Goal: Information Seeking & Learning: Learn about a topic

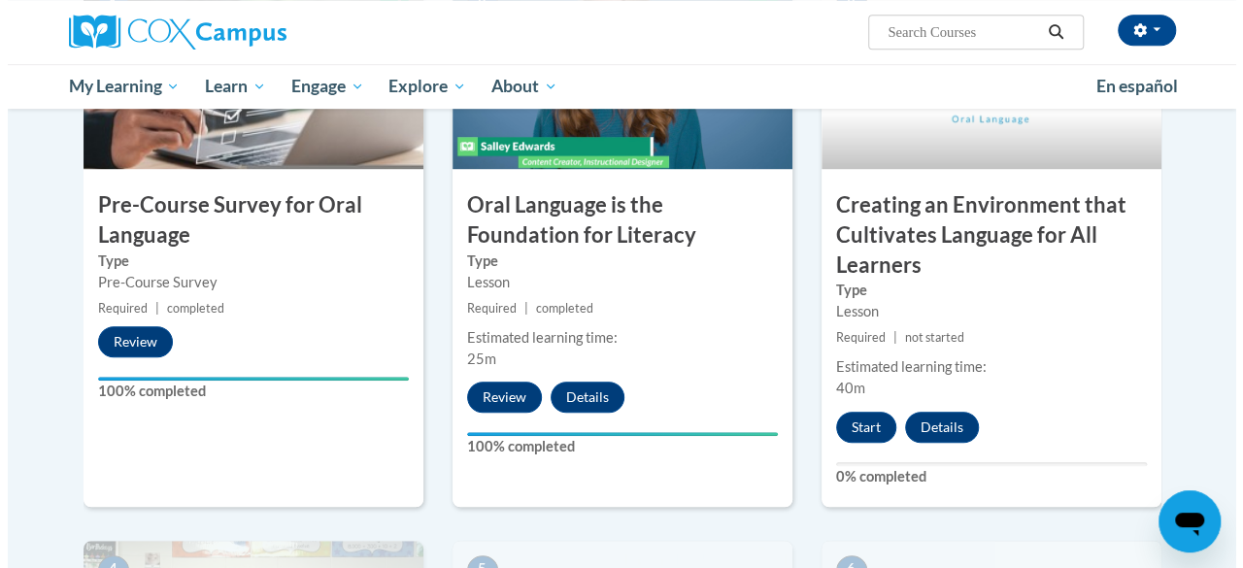
scroll to position [584, 0]
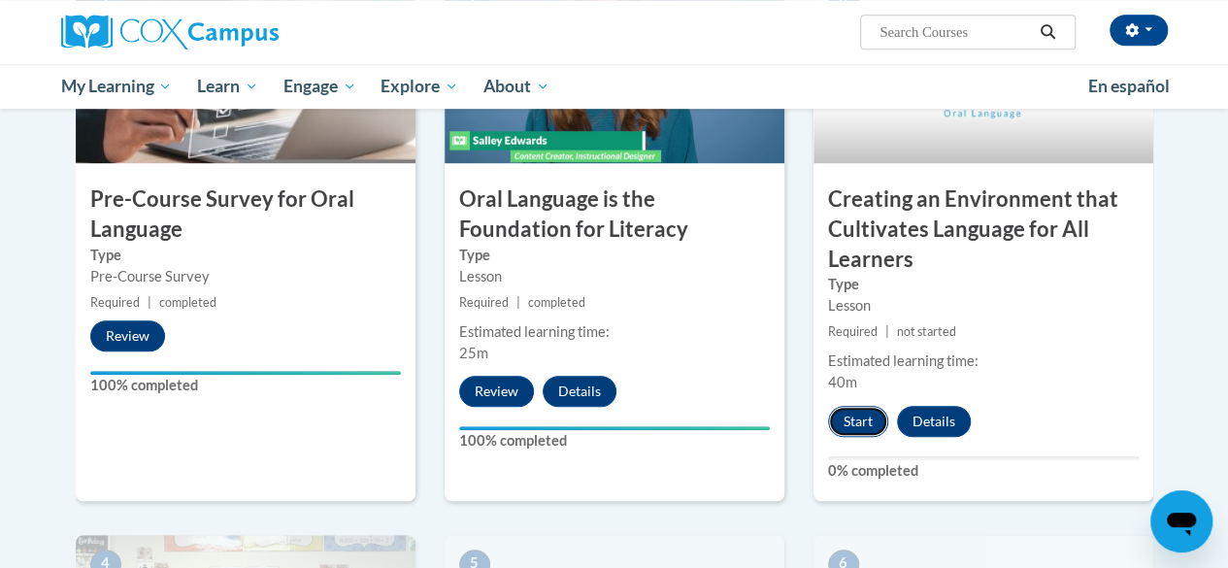
click at [862, 419] on button "Start" at bounding box center [858, 421] width 60 height 31
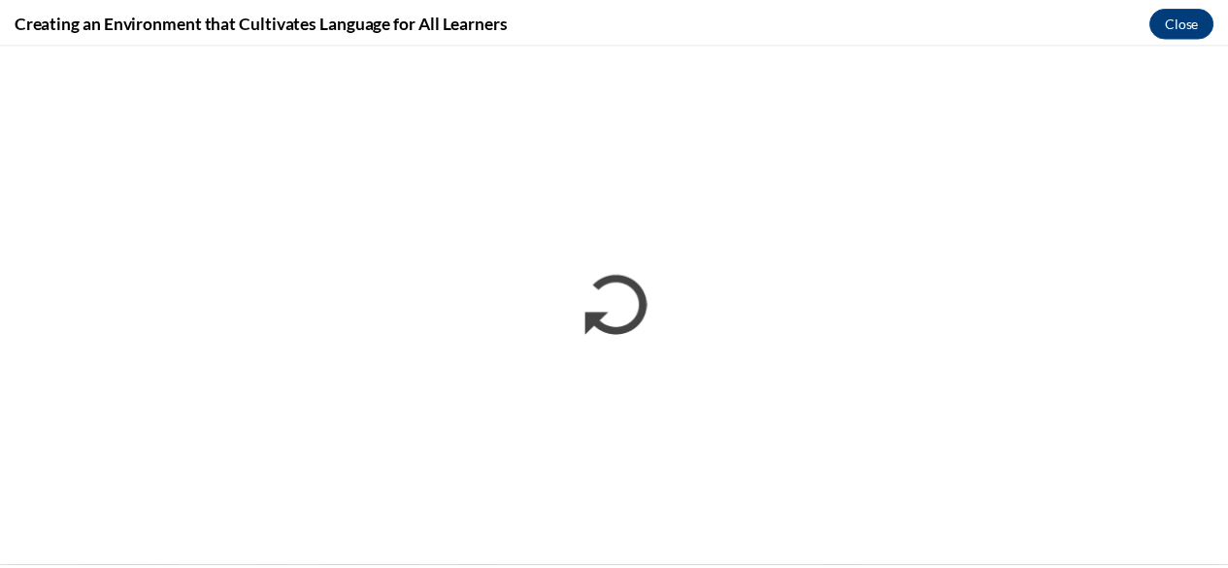
scroll to position [0, 0]
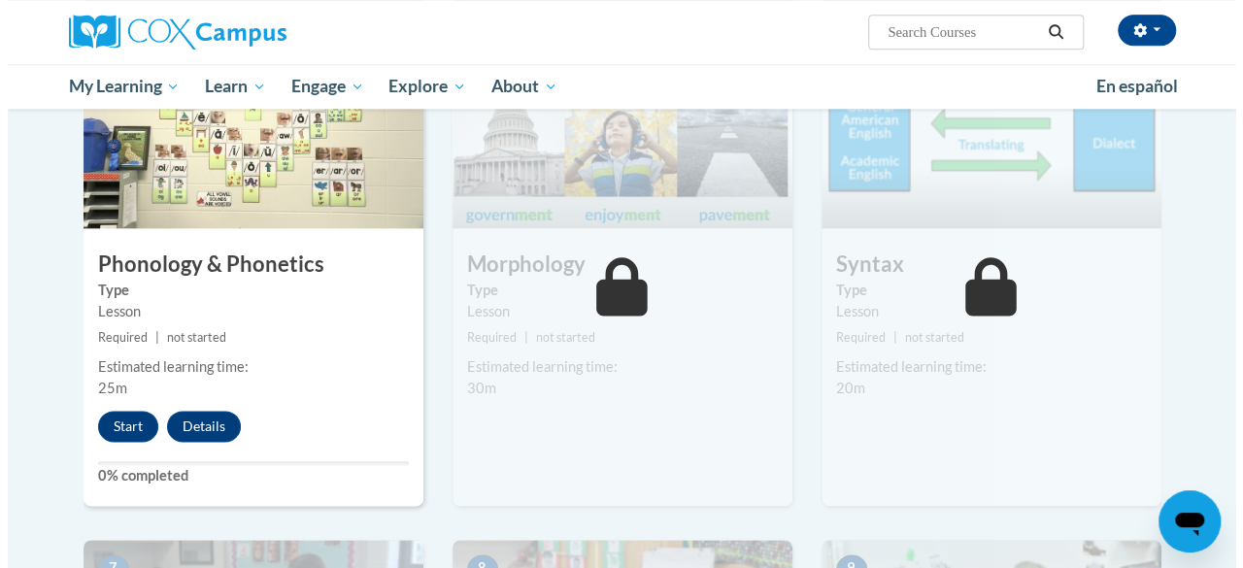
scroll to position [1086, 0]
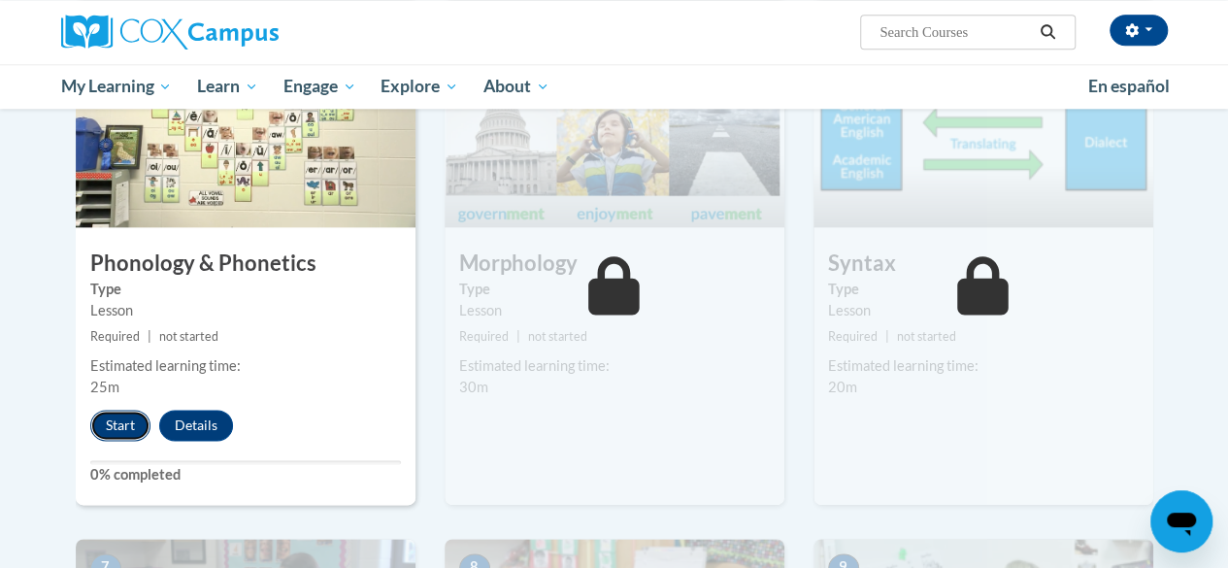
click at [116, 430] on button "Start" at bounding box center [120, 425] width 60 height 31
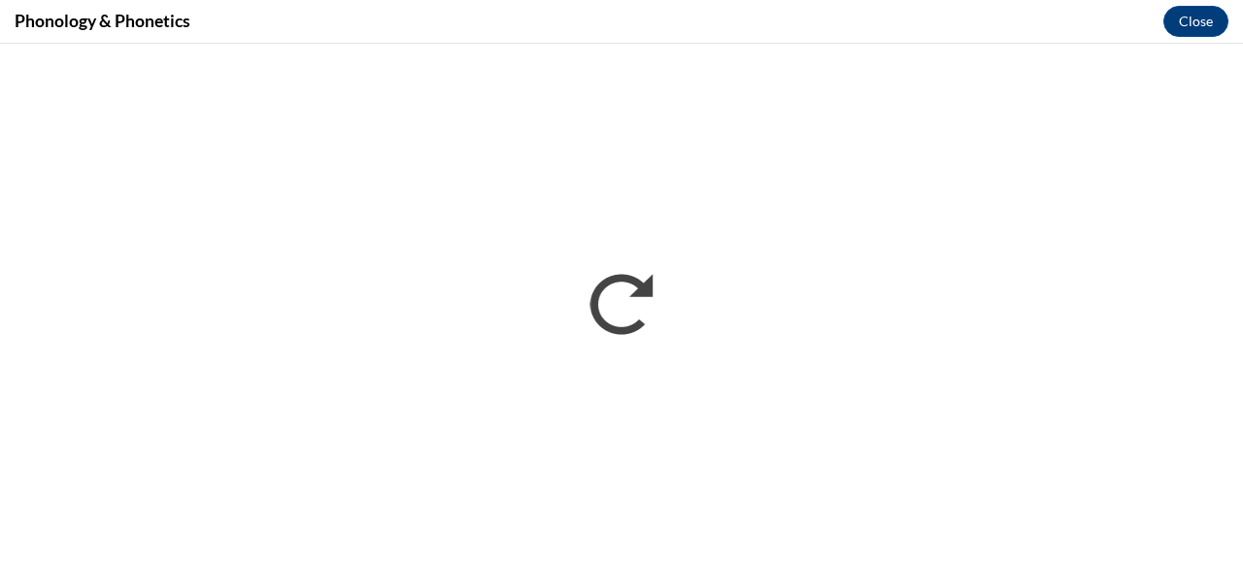
scroll to position [0, 0]
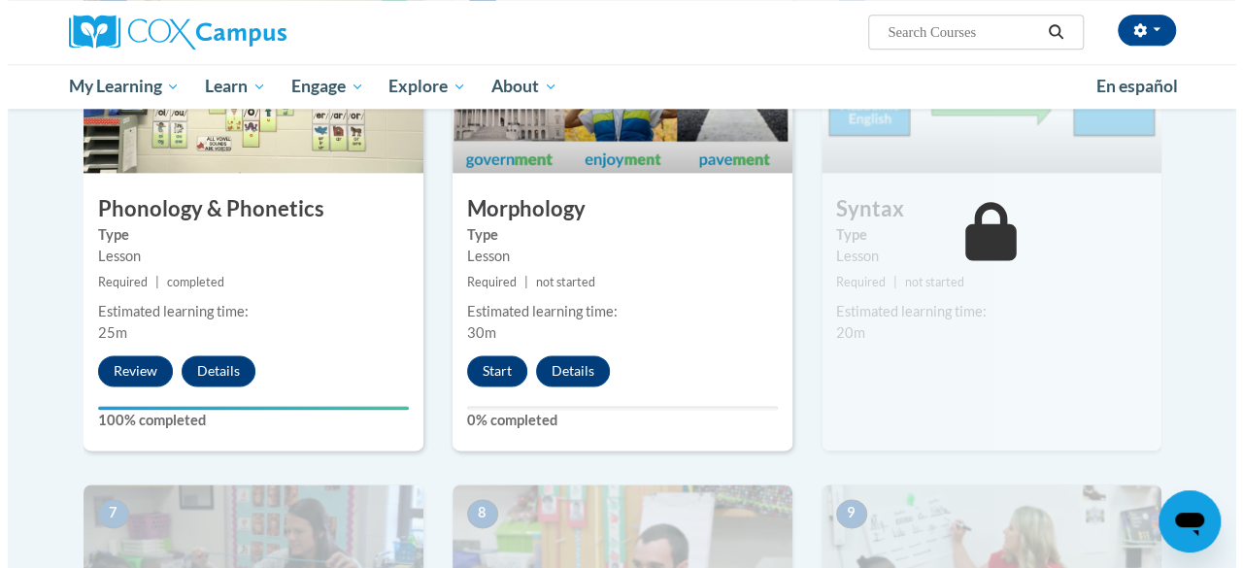
scroll to position [1141, 0]
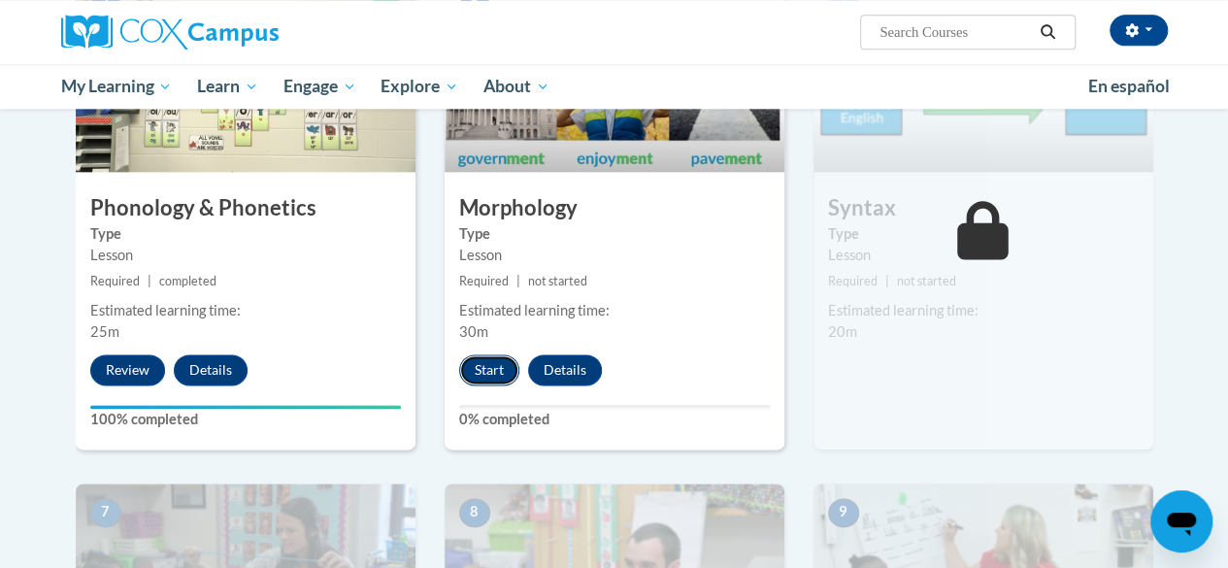
click at [483, 369] on button "Start" at bounding box center [489, 369] width 60 height 31
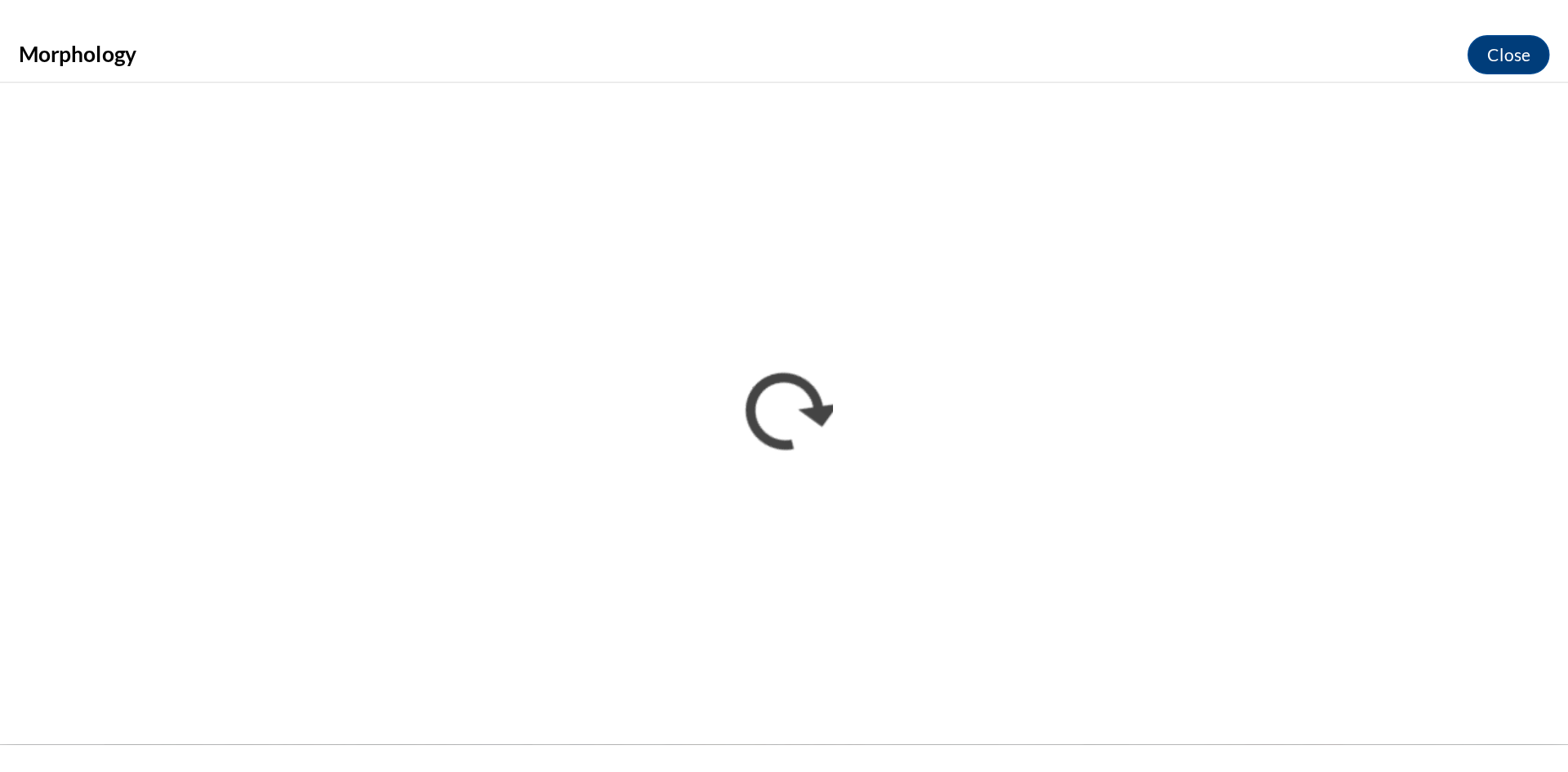
scroll to position [0, 0]
